Goal: Transaction & Acquisition: Register for event/course

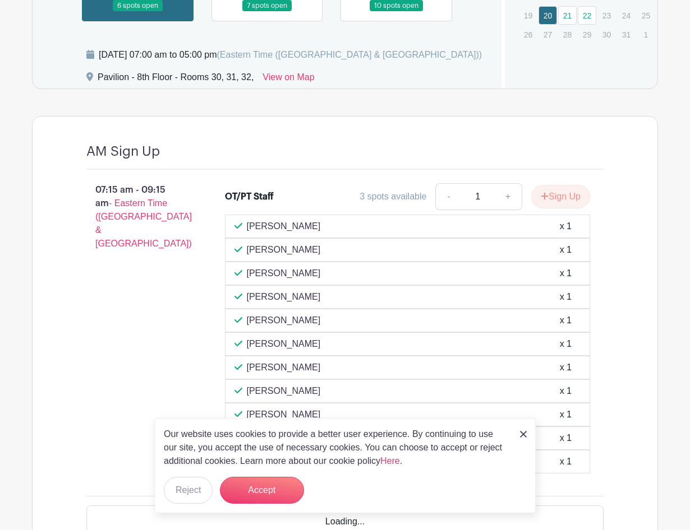
scroll to position [953, 0]
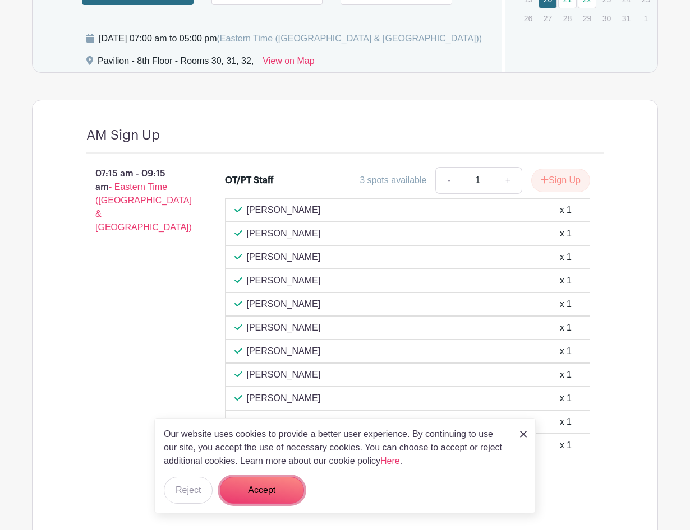
click at [260, 487] on button "Accept" at bounding box center [262, 490] width 84 height 27
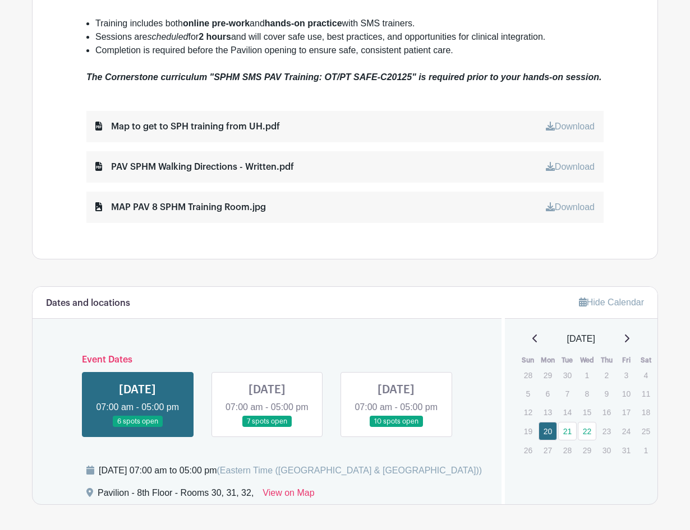
scroll to position [546, 0]
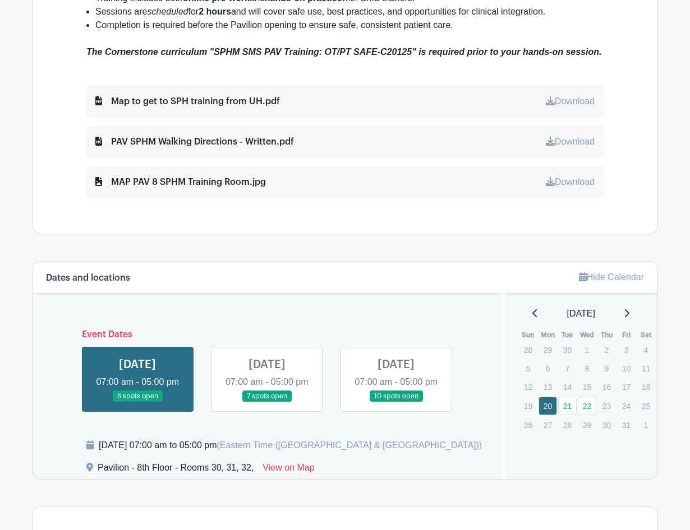
click at [267, 403] on link at bounding box center [267, 403] width 0 height 0
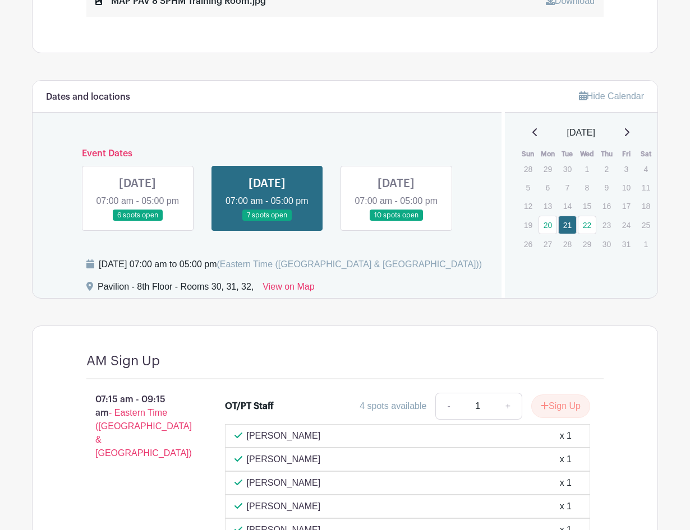
scroll to position [727, 0]
click at [137, 222] on link at bounding box center [137, 222] width 0 height 0
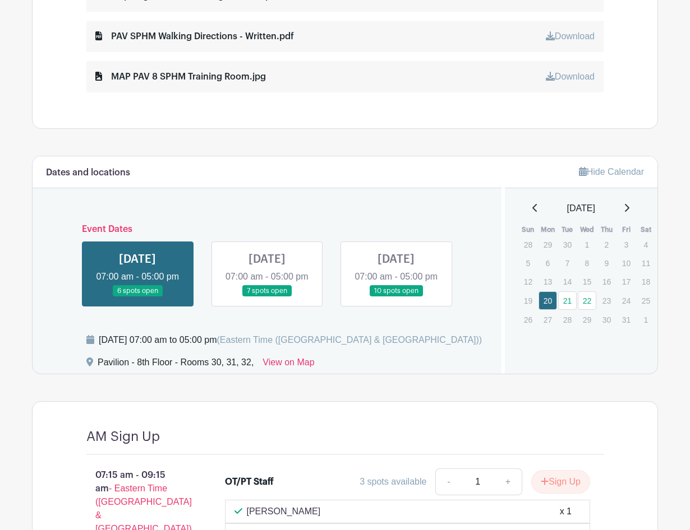
scroll to position [714, 0]
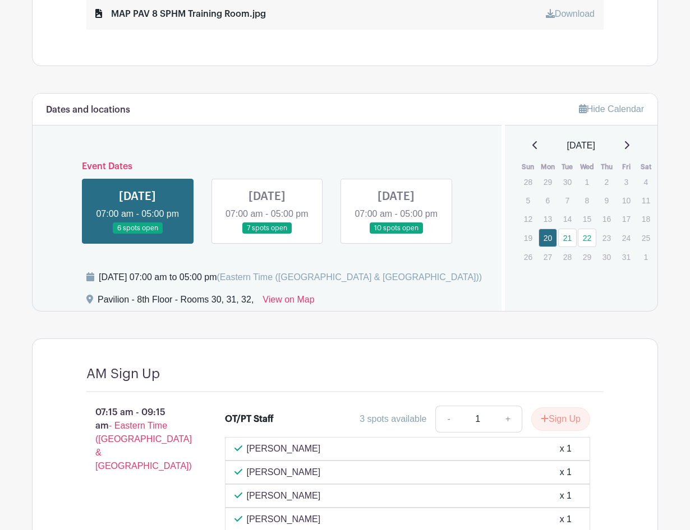
click at [267, 234] on link at bounding box center [267, 234] width 0 height 0
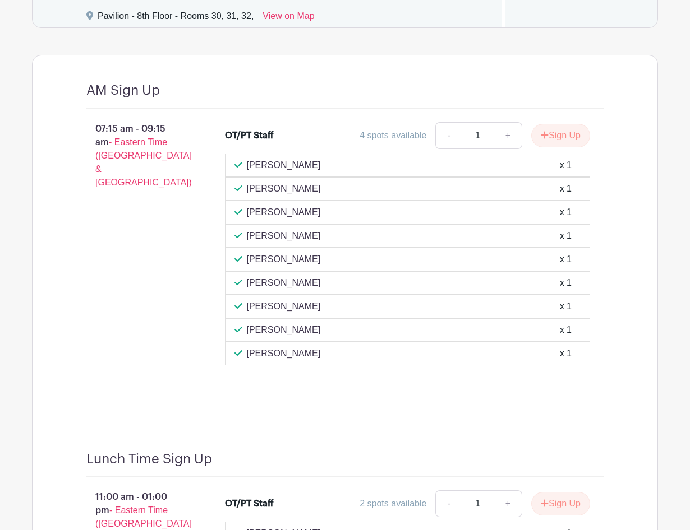
scroll to position [839, 0]
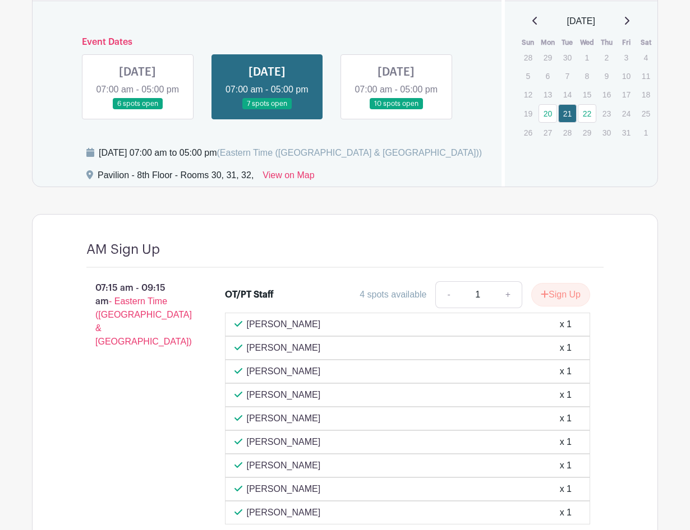
click at [137, 110] on link at bounding box center [137, 110] width 0 height 0
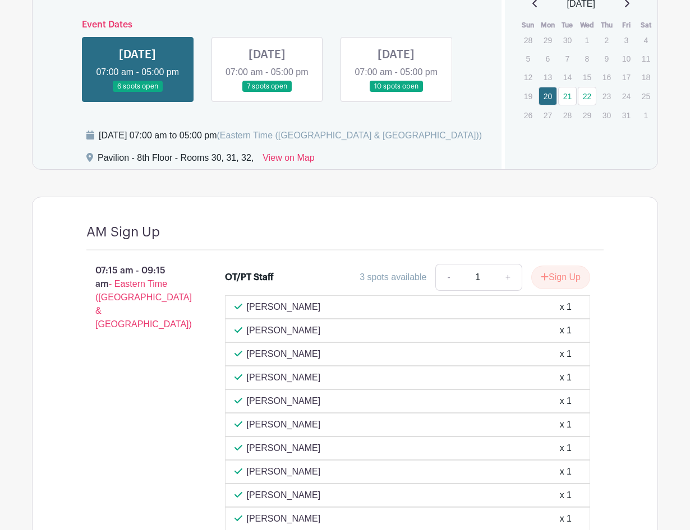
scroll to position [602, 0]
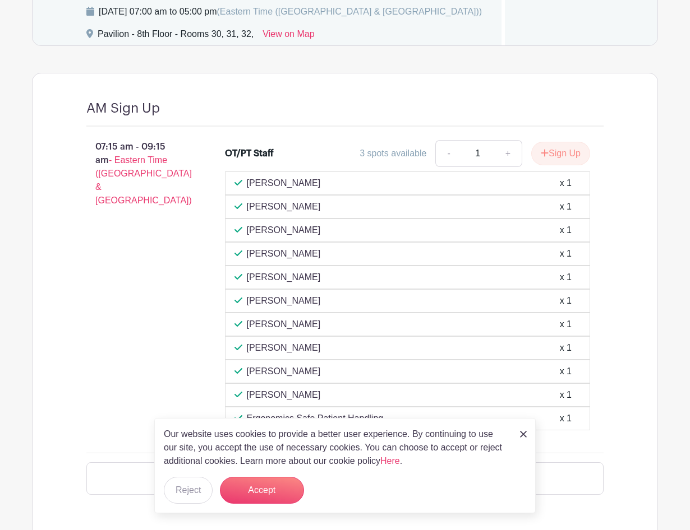
scroll to position [1009, 0]
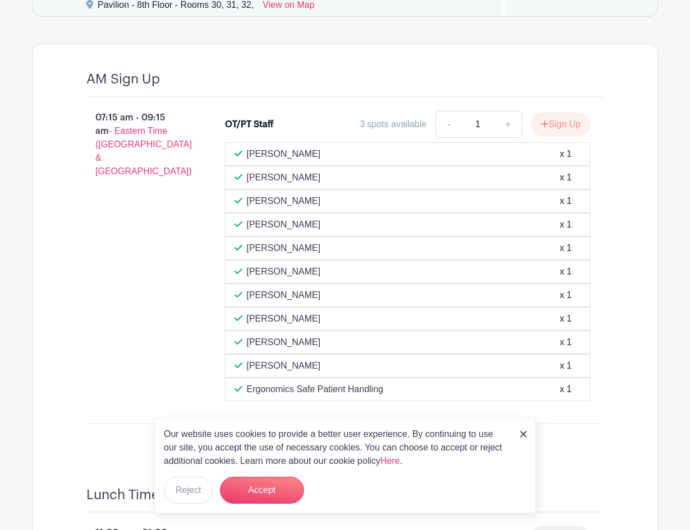
click at [523, 432] on img at bounding box center [523, 434] width 7 height 7
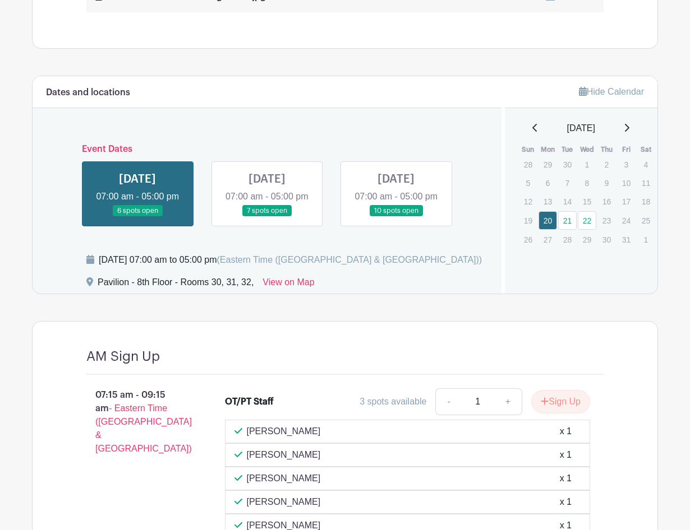
scroll to position [729, 0]
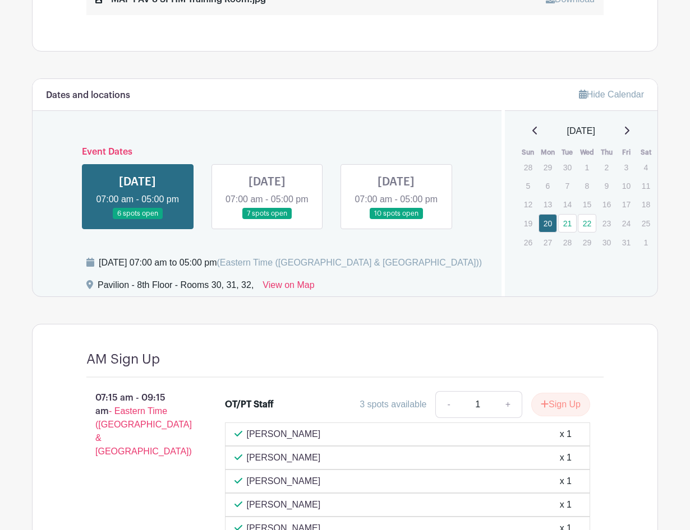
click at [267, 220] on link at bounding box center [267, 220] width 0 height 0
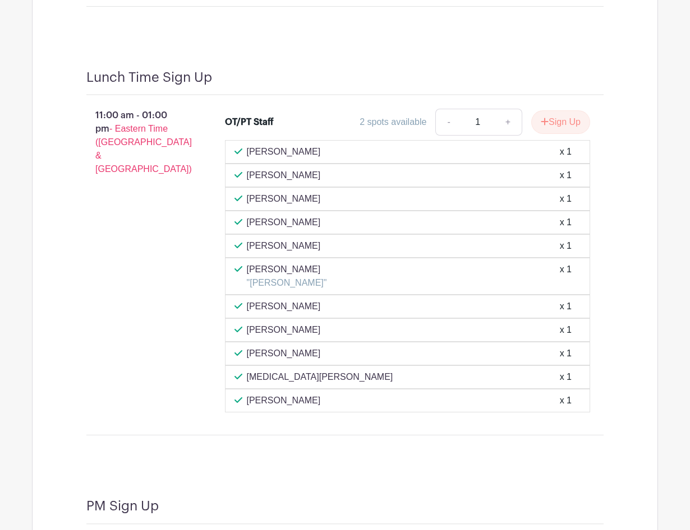
scroll to position [1399, 0]
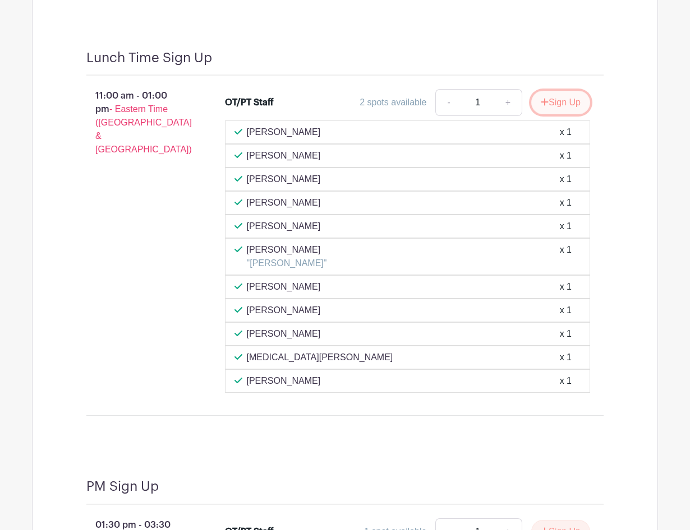
click at [567, 114] on button "Sign Up" at bounding box center [560, 103] width 59 height 24
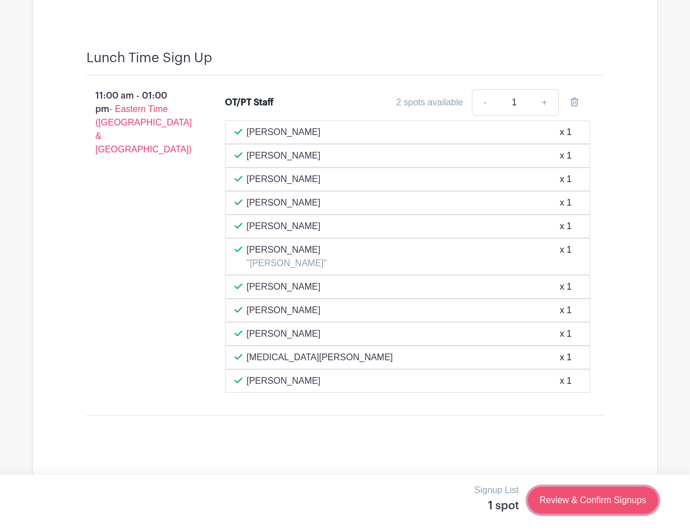
click at [593, 505] on link "Review & Confirm Signups" at bounding box center [593, 500] width 130 height 27
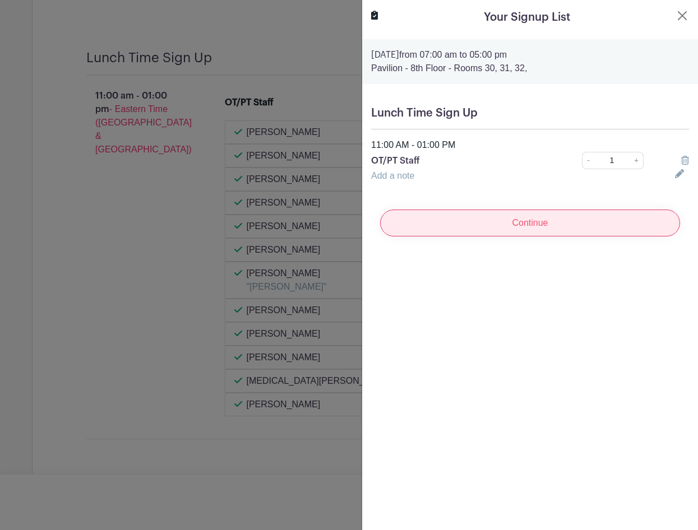
click at [533, 223] on input "Continue" at bounding box center [530, 223] width 300 height 27
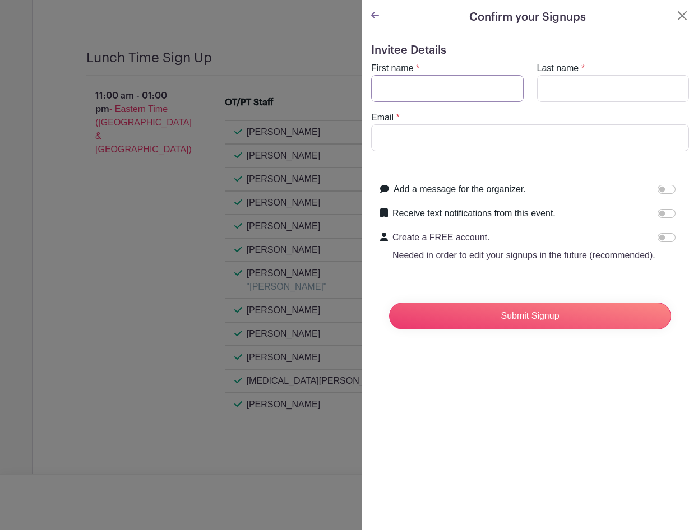
click at [426, 96] on input "First name" at bounding box center [447, 88] width 152 height 27
type input "[PERSON_NAME]"
type input "Haggitt"
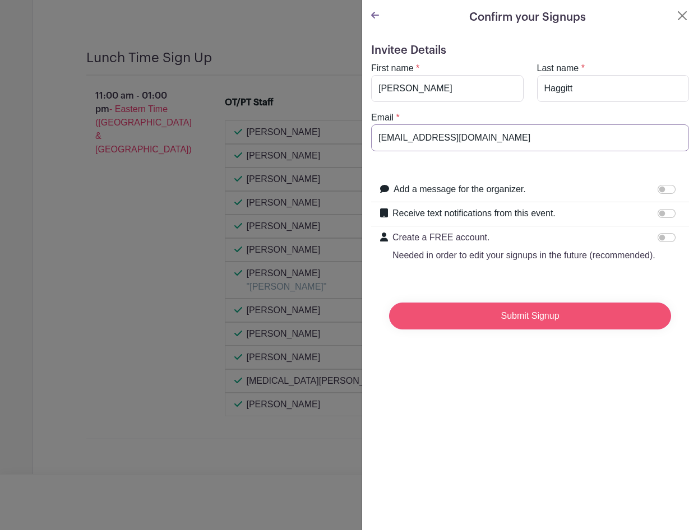
type input "[EMAIL_ADDRESS][DOMAIN_NAME]"
click at [516, 330] on input "Submit Signup" at bounding box center [530, 316] width 282 height 27
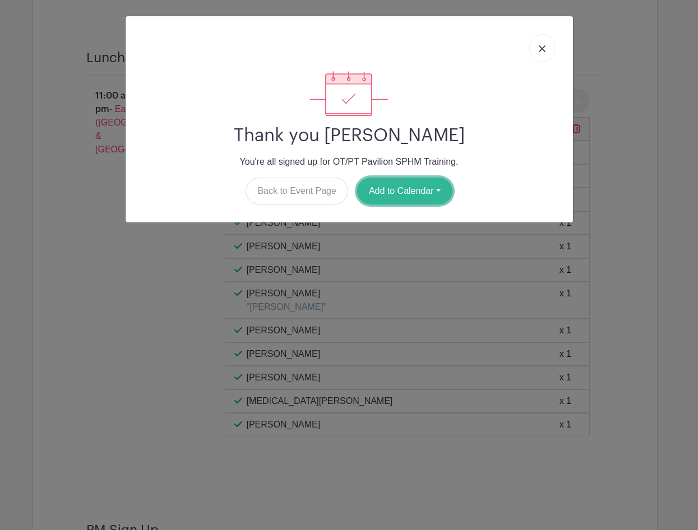
click at [436, 190] on button "Add to Calendar" at bounding box center [404, 191] width 95 height 27
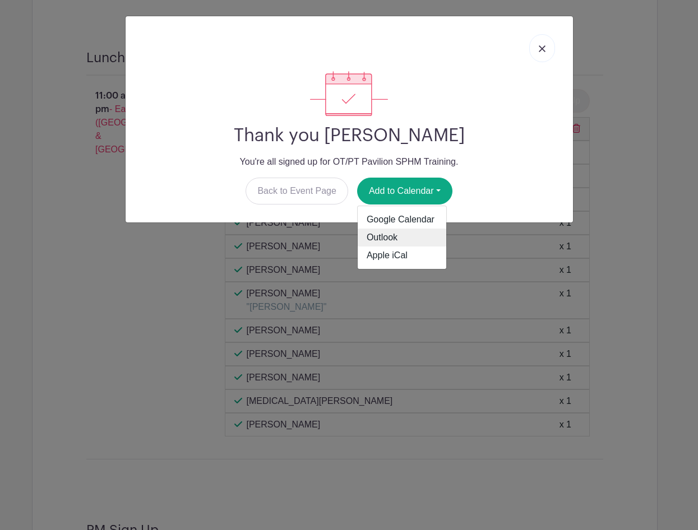
click at [381, 239] on link "Outlook" at bounding box center [402, 238] width 89 height 18
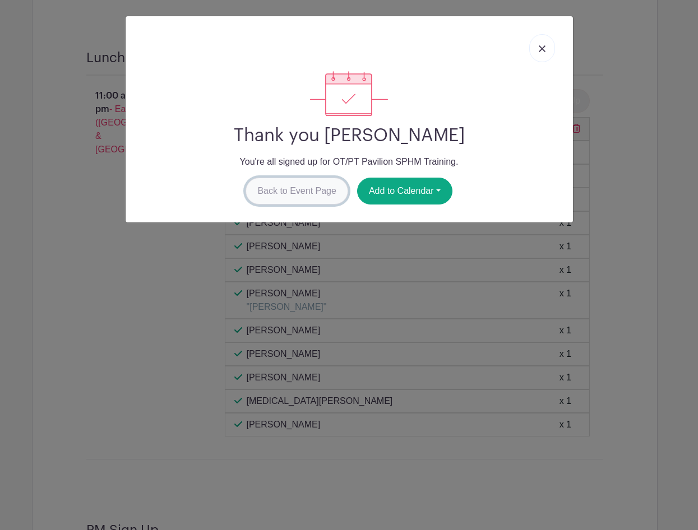
click at [322, 192] on link "Back to Event Page" at bounding box center [297, 191] width 103 height 27
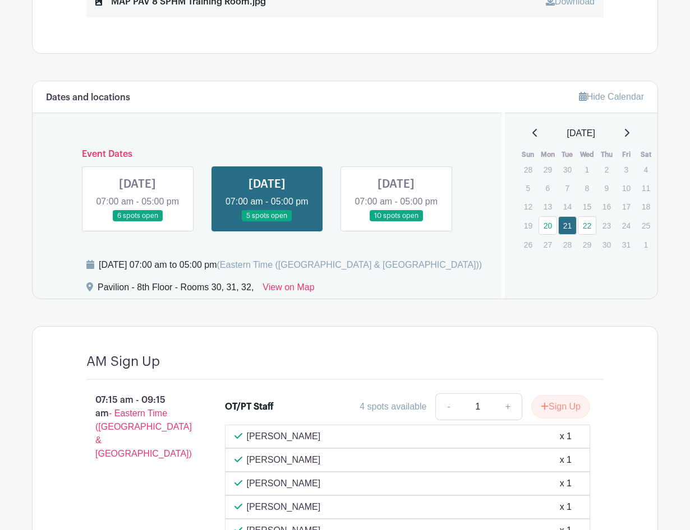
scroll to position [0, 0]
